Goal: Task Accomplishment & Management: Use online tool/utility

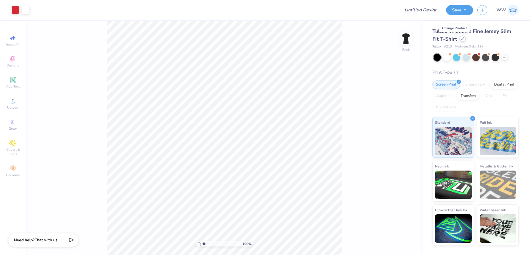
click at [461, 39] on icon at bounding box center [462, 38] width 3 height 3
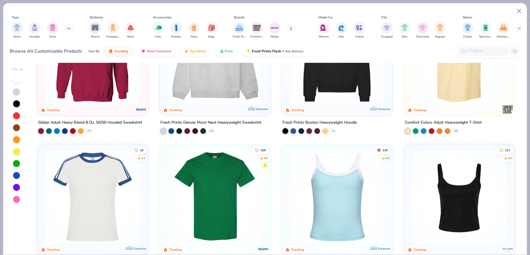
scroll to position [107, 0]
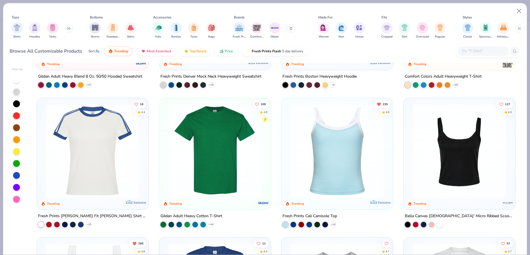
click at [345, 150] on img at bounding box center [337, 150] width 100 height 94
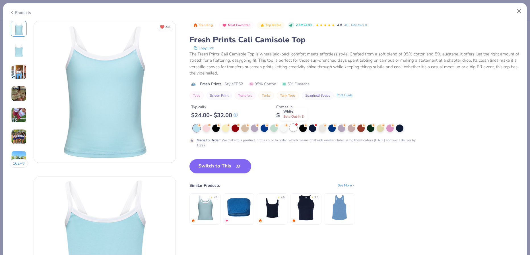
click at [291, 128] on div at bounding box center [292, 127] width 7 height 7
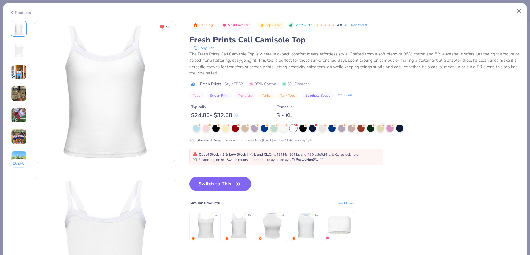
click at [227, 184] on button "Switch to This" at bounding box center [220, 184] width 62 height 14
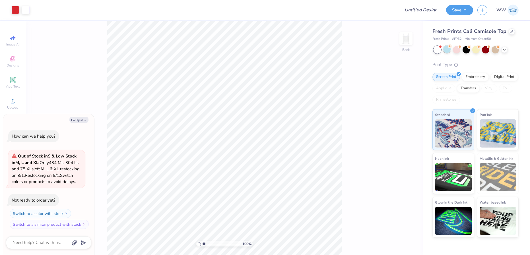
click at [449, 51] on div at bounding box center [446, 48] width 7 height 7
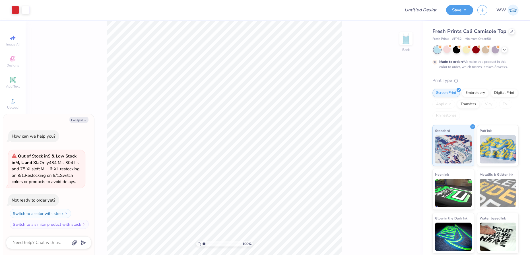
scroll to position [30, 0]
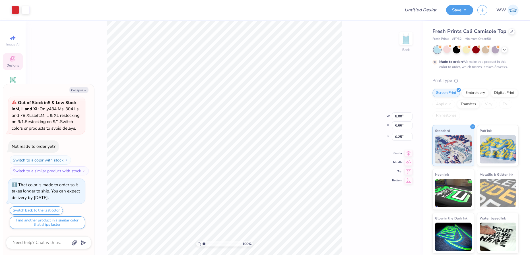
type textarea "x"
type input "4.54"
type input "3.78"
type textarea "x"
type input "1.32"
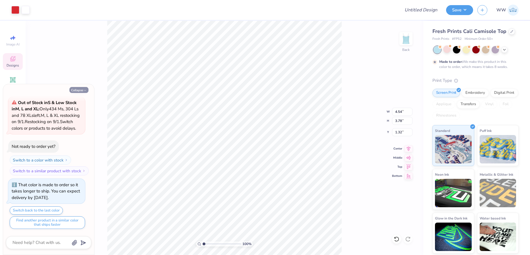
click at [82, 90] on button "Collapse" at bounding box center [78, 90] width 19 height 6
type textarea "x"
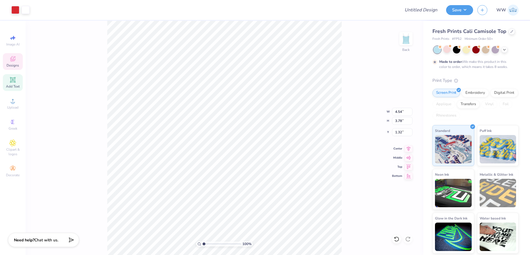
click at [14, 86] on span "Add Text" at bounding box center [13, 86] width 14 height 5
type input "3.96"
type input "1.15"
type input "6.43"
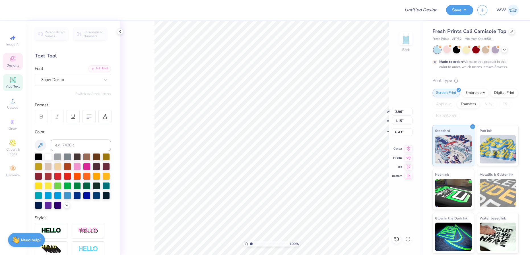
click at [11, 65] on span "Designs" at bounding box center [13, 65] width 13 height 5
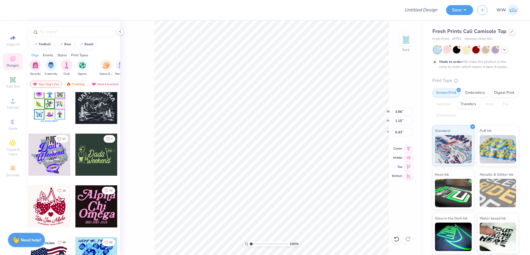
scroll to position [67, 0]
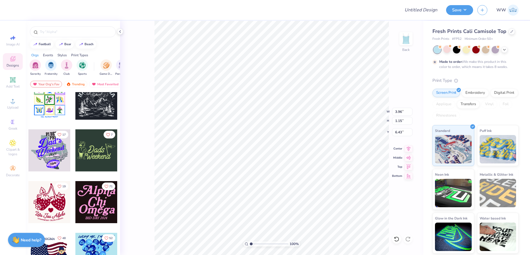
click at [49, 204] on div at bounding box center [49, 202] width 42 height 42
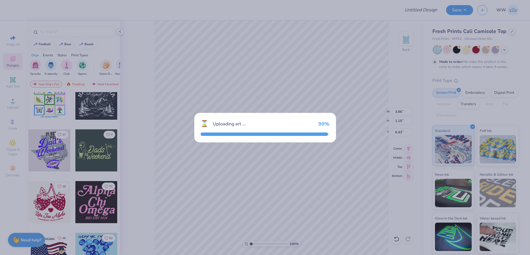
type input "5.85"
type input "6.93"
type input "3.54"
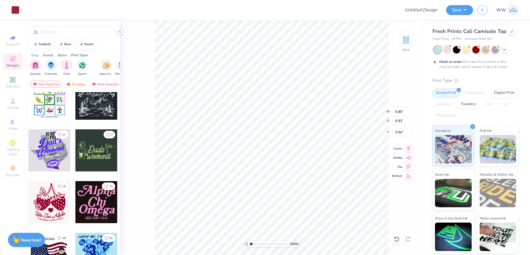
type input "3.25"
type input "3.85"
type input "7.80"
click at [246, 151] on body "Art colors Design Title Save WW Image AI Designs Add Text Upload Greek Clipart …" at bounding box center [265, 127] width 530 height 255
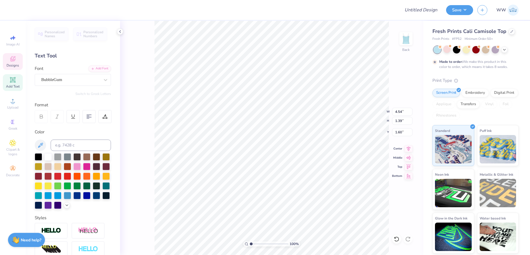
scroll to position [5, 1]
type textarea "Alpha"
type input "2.65"
type textarea "Phi"
